Goal: Feedback & Contribution: Leave review/rating

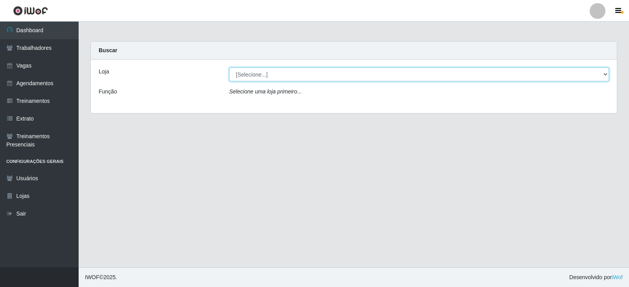
click at [342, 73] on select "[Selecione...] SuperFácil Atacado - Moema Tinoco SuperFácil Atacado - São Gonça…" at bounding box center [419, 75] width 380 height 14
select select "540"
click at [229, 68] on select "[Selecione...] SuperFácil Atacado - Moema Tinoco SuperFácil Atacado - São Gonça…" at bounding box center [419, 75] width 380 height 14
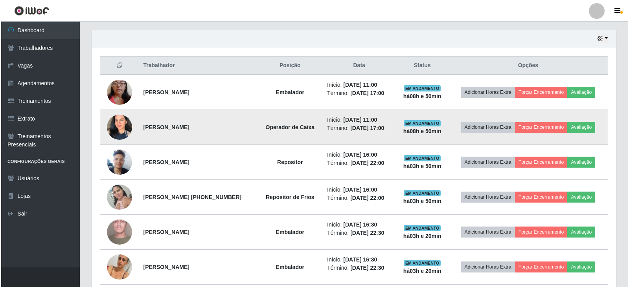
scroll to position [275, 0]
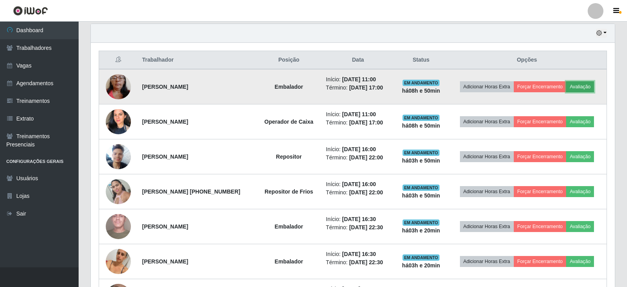
click at [584, 85] on button "Avaliação" at bounding box center [580, 86] width 28 height 11
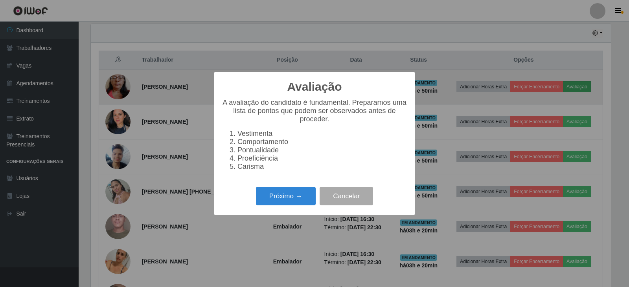
scroll to position [163, 520]
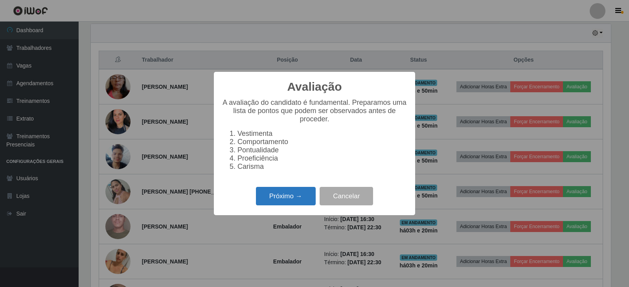
click at [291, 198] on button "Próximo →" at bounding box center [286, 196] width 60 height 18
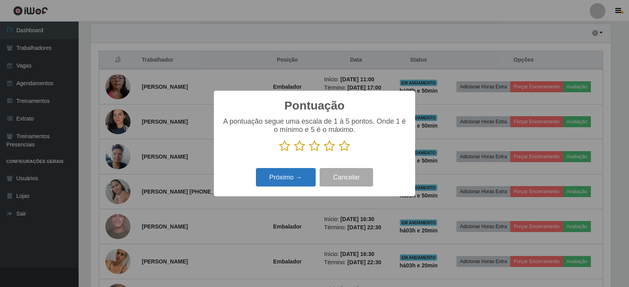
scroll to position [393050, 392693]
click at [344, 146] on icon at bounding box center [344, 146] width 11 height 12
click at [339, 152] on input "radio" at bounding box center [339, 152] width 0 height 0
click at [297, 179] on button "Próximo →" at bounding box center [286, 177] width 60 height 18
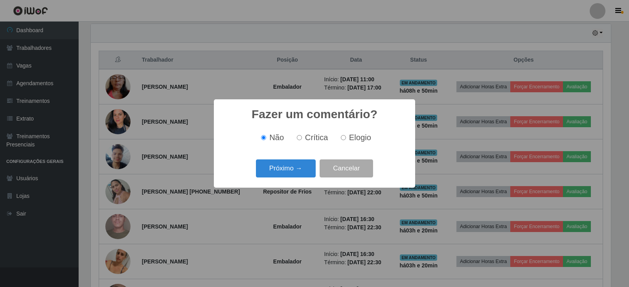
click at [349, 136] on span "Elogio" at bounding box center [360, 137] width 22 height 9
click at [346, 136] on input "Elogio" at bounding box center [343, 137] width 5 height 5
radio input "true"
click at [295, 169] on button "Próximo →" at bounding box center [286, 169] width 60 height 18
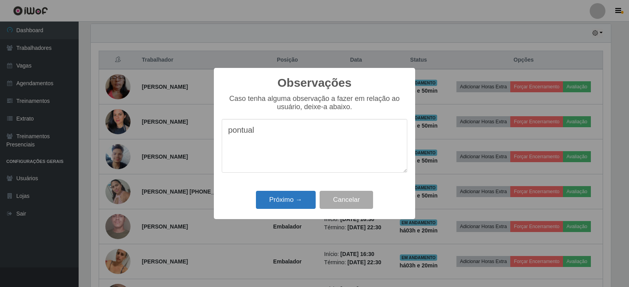
type textarea "pontual"
click at [289, 197] on button "Próximo →" at bounding box center [286, 200] width 60 height 18
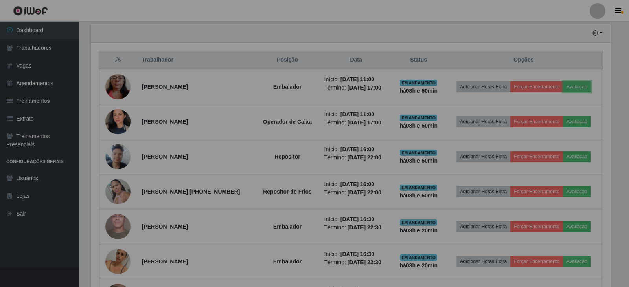
scroll to position [163, 524]
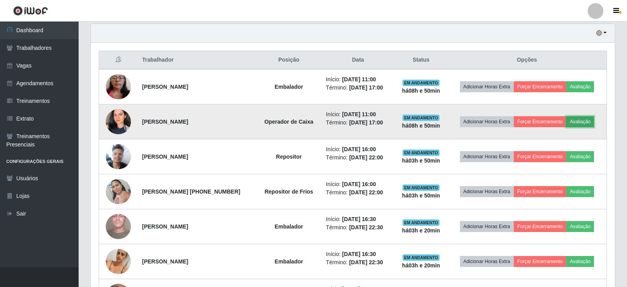
click at [589, 125] on button "Avaliação" at bounding box center [580, 121] width 28 height 11
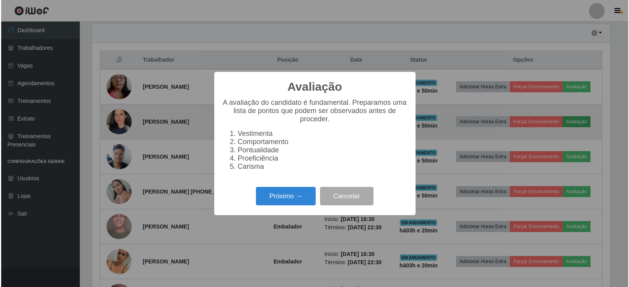
scroll to position [163, 520]
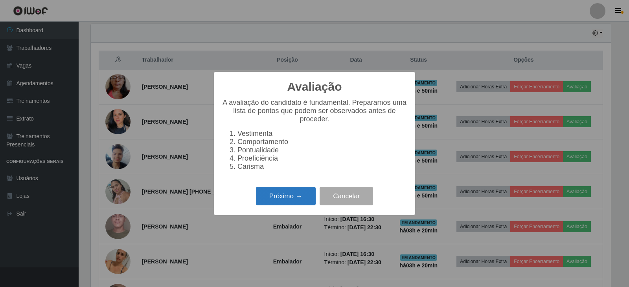
click at [283, 203] on button "Próximo →" at bounding box center [286, 196] width 60 height 18
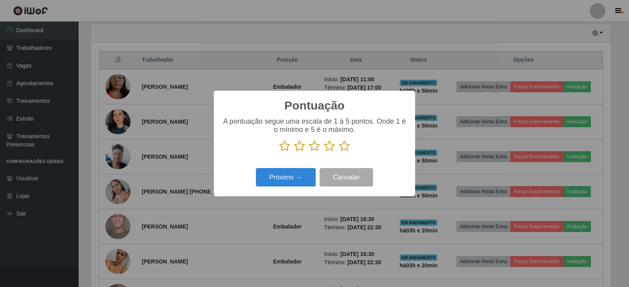
click at [343, 148] on icon at bounding box center [344, 146] width 11 height 12
click at [339, 152] on input "radio" at bounding box center [339, 152] width 0 height 0
click at [282, 175] on button "Próximo →" at bounding box center [286, 177] width 60 height 18
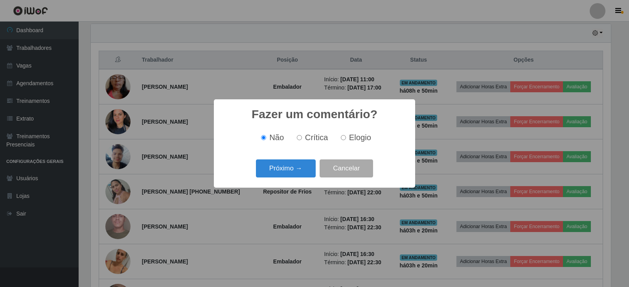
click at [338, 142] on label "Elogio" at bounding box center [354, 137] width 33 height 9
click at [341, 140] on input "Elogio" at bounding box center [343, 137] width 5 height 5
radio input "true"
click at [282, 162] on button "Próximo →" at bounding box center [286, 169] width 60 height 18
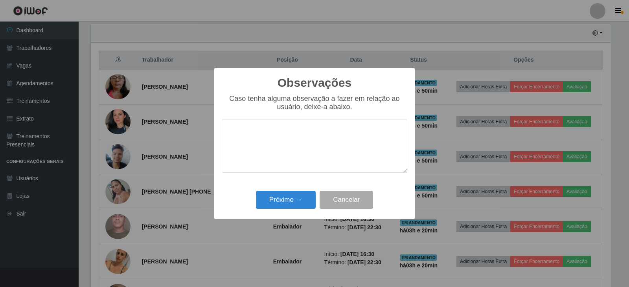
click at [309, 143] on textarea at bounding box center [315, 146] width 186 height 54
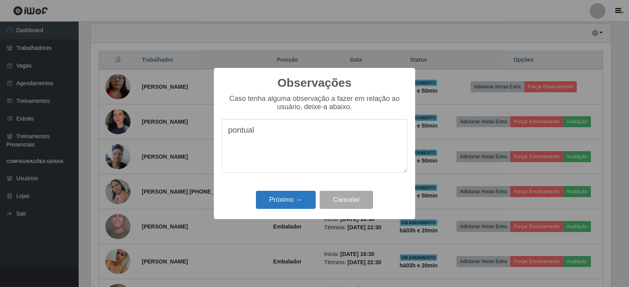
type textarea "pontual"
click at [273, 193] on button "Próximo →" at bounding box center [286, 200] width 60 height 18
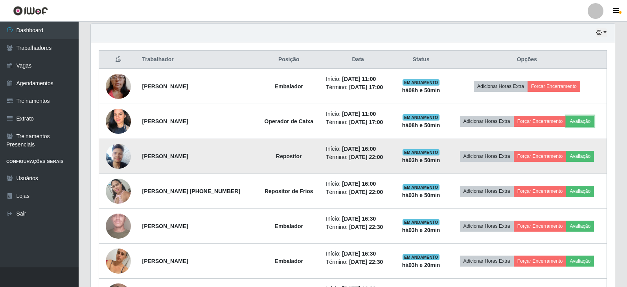
scroll to position [274, 0]
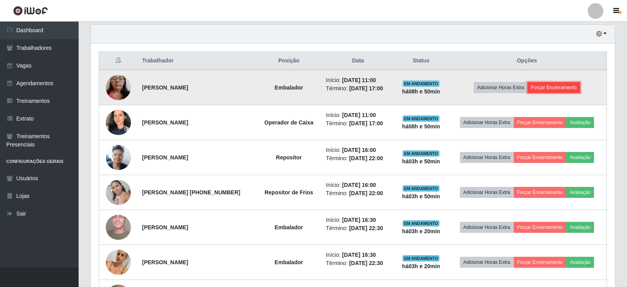
click at [550, 83] on button "Forçar Encerramento" at bounding box center [554, 87] width 53 height 11
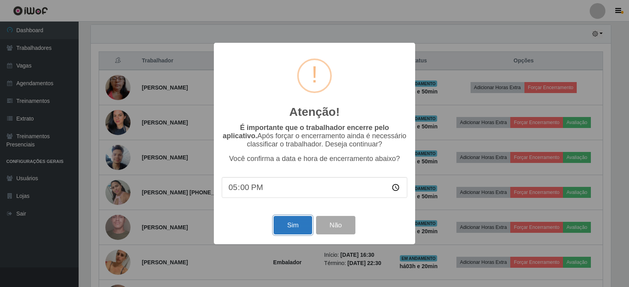
click at [296, 219] on button "Sim" at bounding box center [293, 225] width 38 height 18
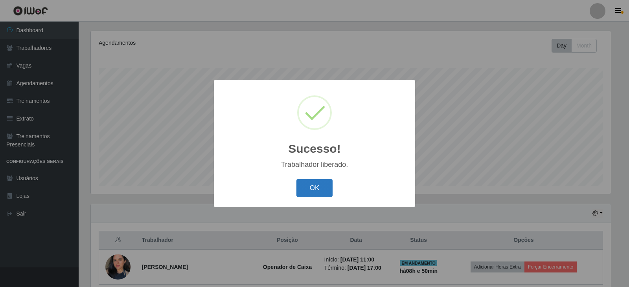
click at [316, 191] on button "OK" at bounding box center [314, 188] width 37 height 18
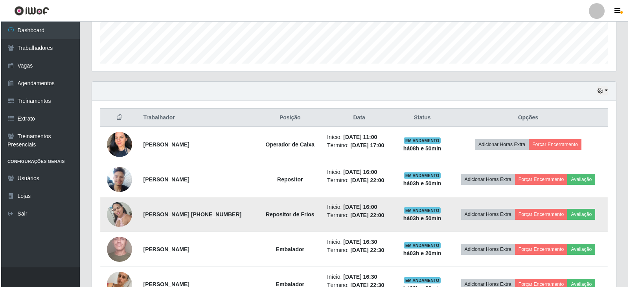
scroll to position [252, 0]
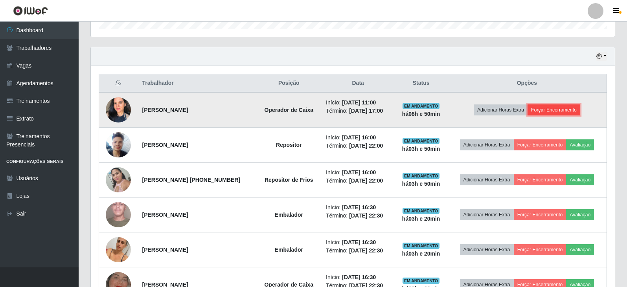
click at [557, 110] on button "Forçar Encerramento" at bounding box center [554, 110] width 53 height 11
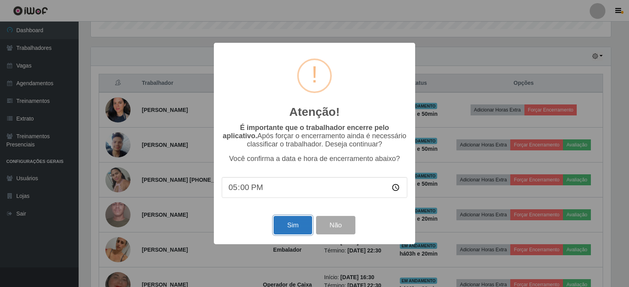
click at [291, 226] on button "Sim" at bounding box center [293, 225] width 38 height 18
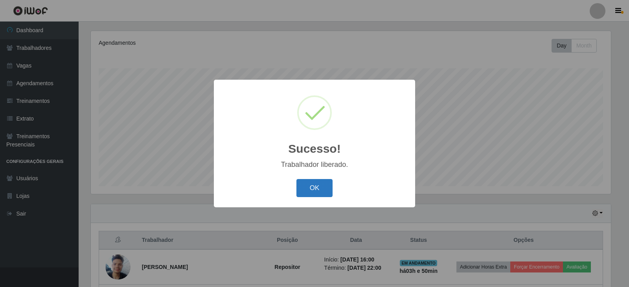
click at [300, 184] on button "OK" at bounding box center [314, 188] width 37 height 18
